Goal: Navigation & Orientation: Find specific page/section

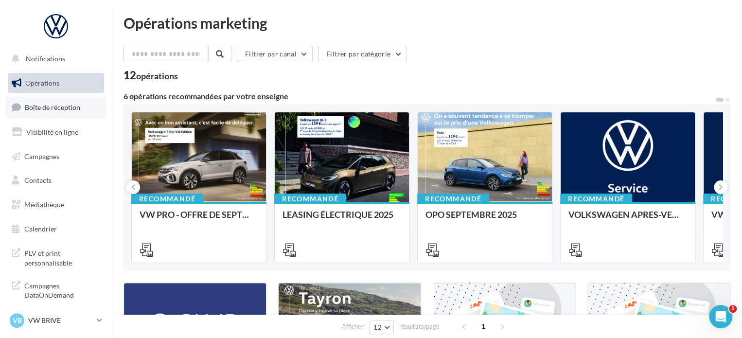
click at [53, 110] on span "Boîte de réception" at bounding box center [52, 107] width 55 height 8
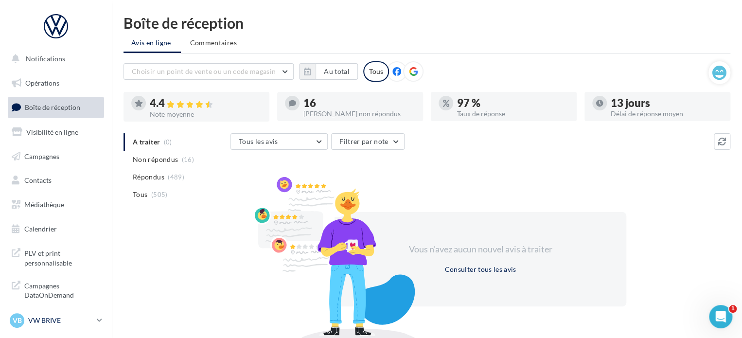
click at [90, 323] on p "VW BRIVE" at bounding box center [60, 321] width 65 height 10
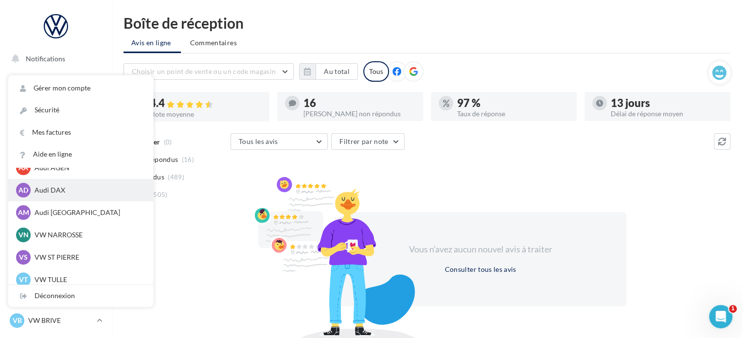
scroll to position [67, 0]
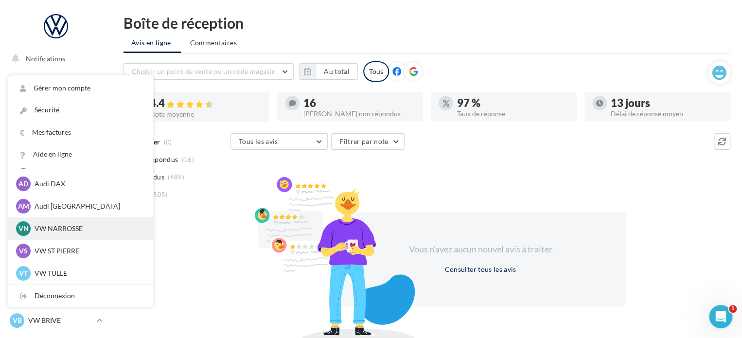
click at [87, 227] on p "VW NARROSSE" at bounding box center [88, 229] width 107 height 10
